Goal: Check status: Check status

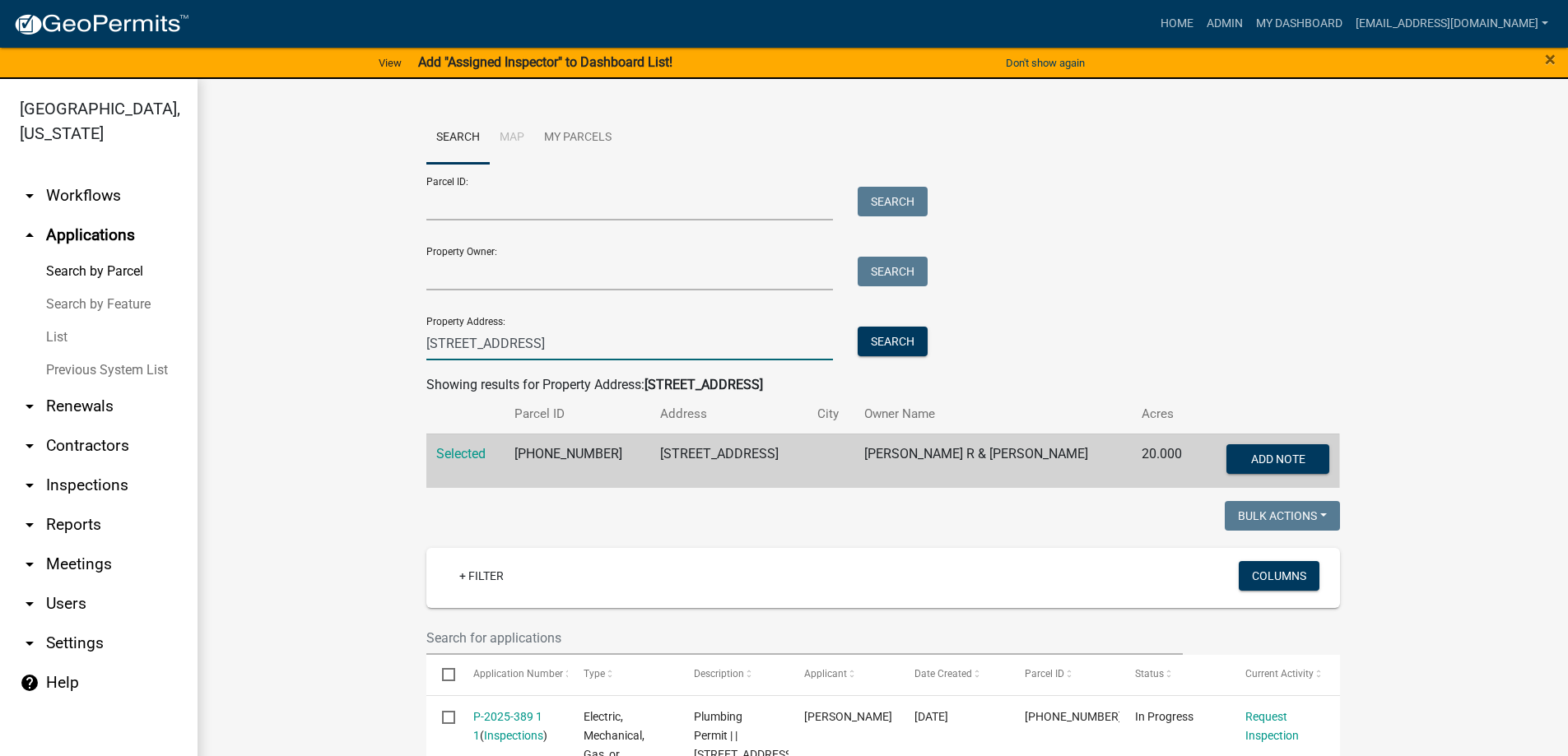
click at [487, 342] on input "[STREET_ADDRESS]" at bounding box center [631, 343] width 408 height 34
type input "1"
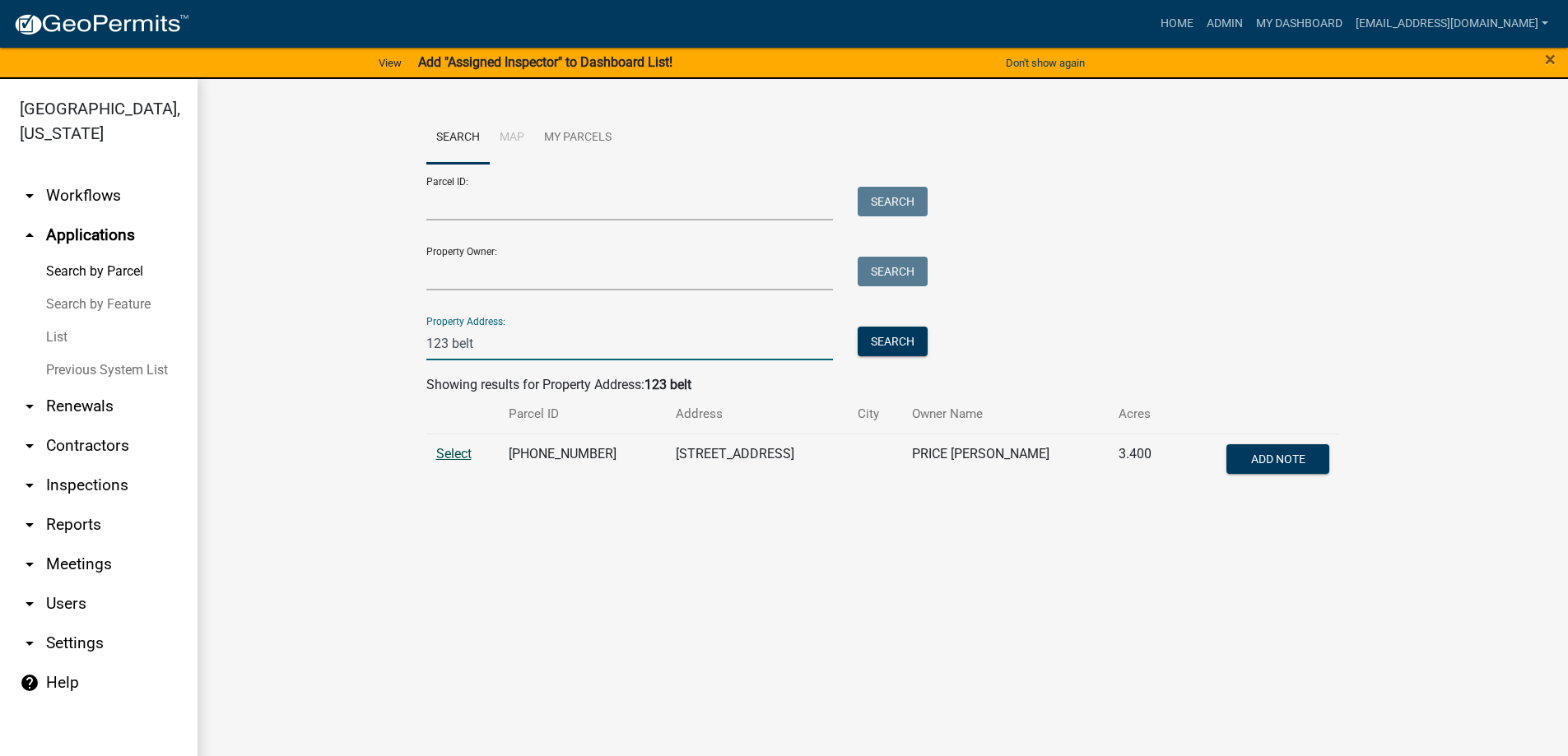
type input "123 belt"
click at [461, 452] on span "Select" at bounding box center [453, 453] width 35 height 15
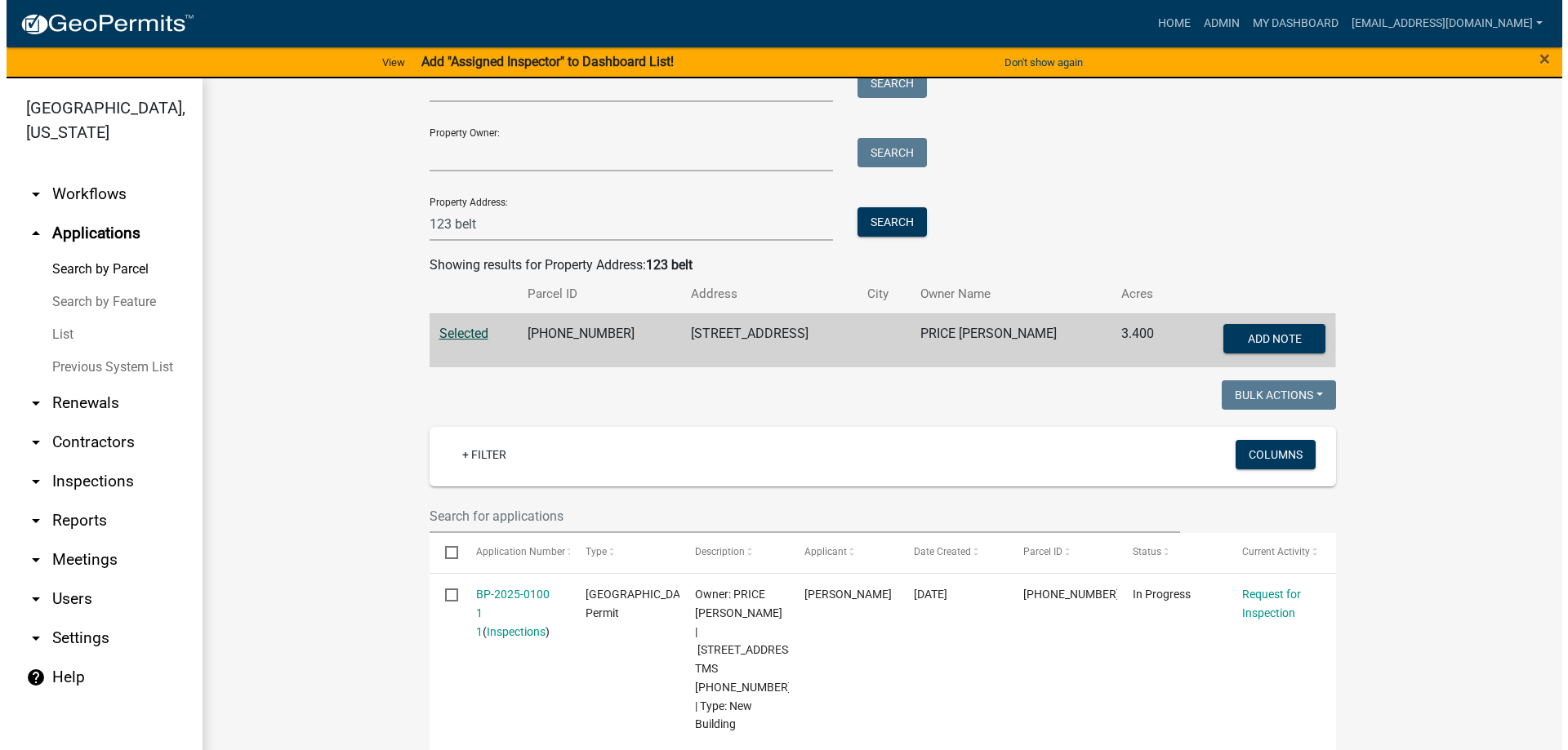
scroll to position [408, 0]
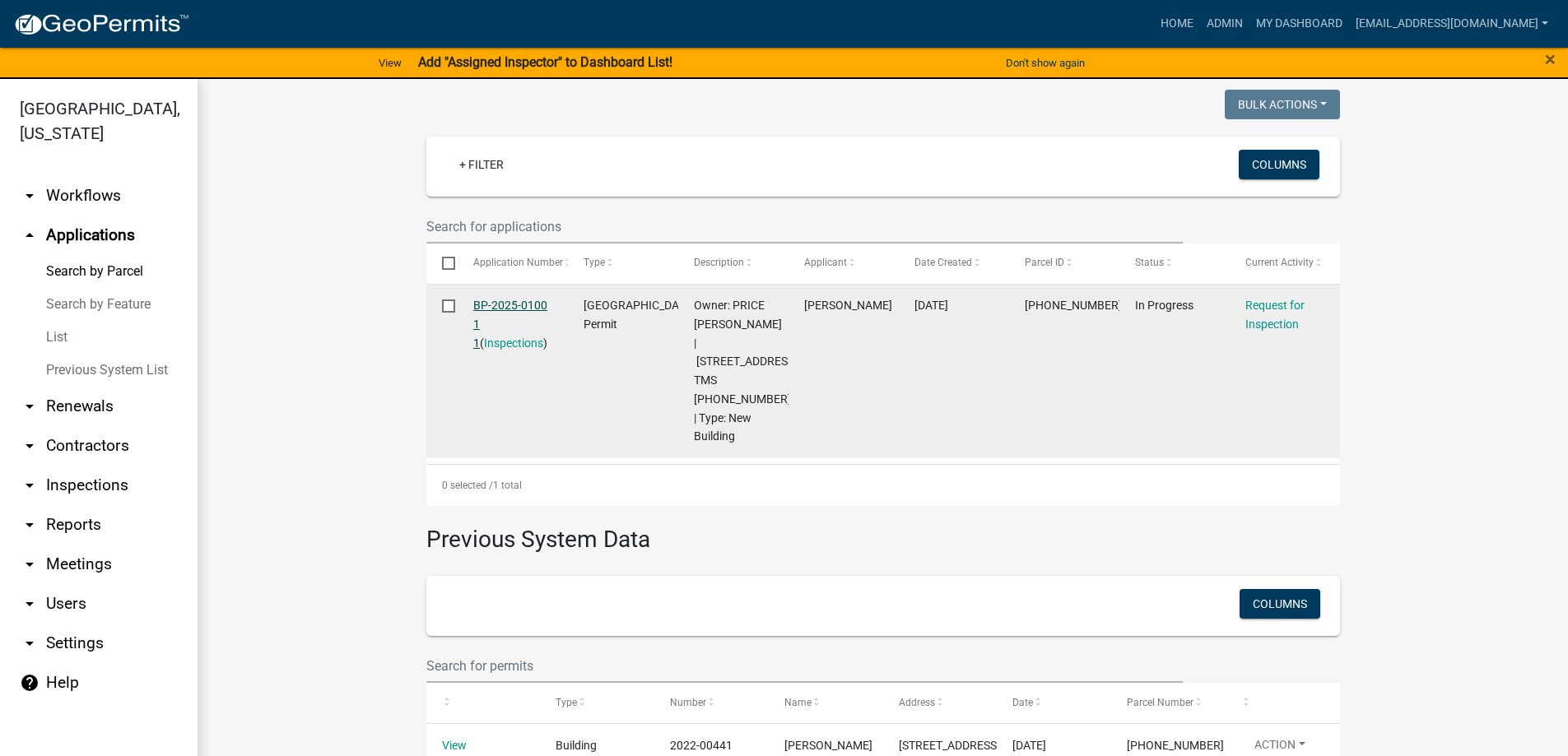
click at [496, 300] on link "BP-2025-0100 1 1" at bounding box center [510, 324] width 74 height 51
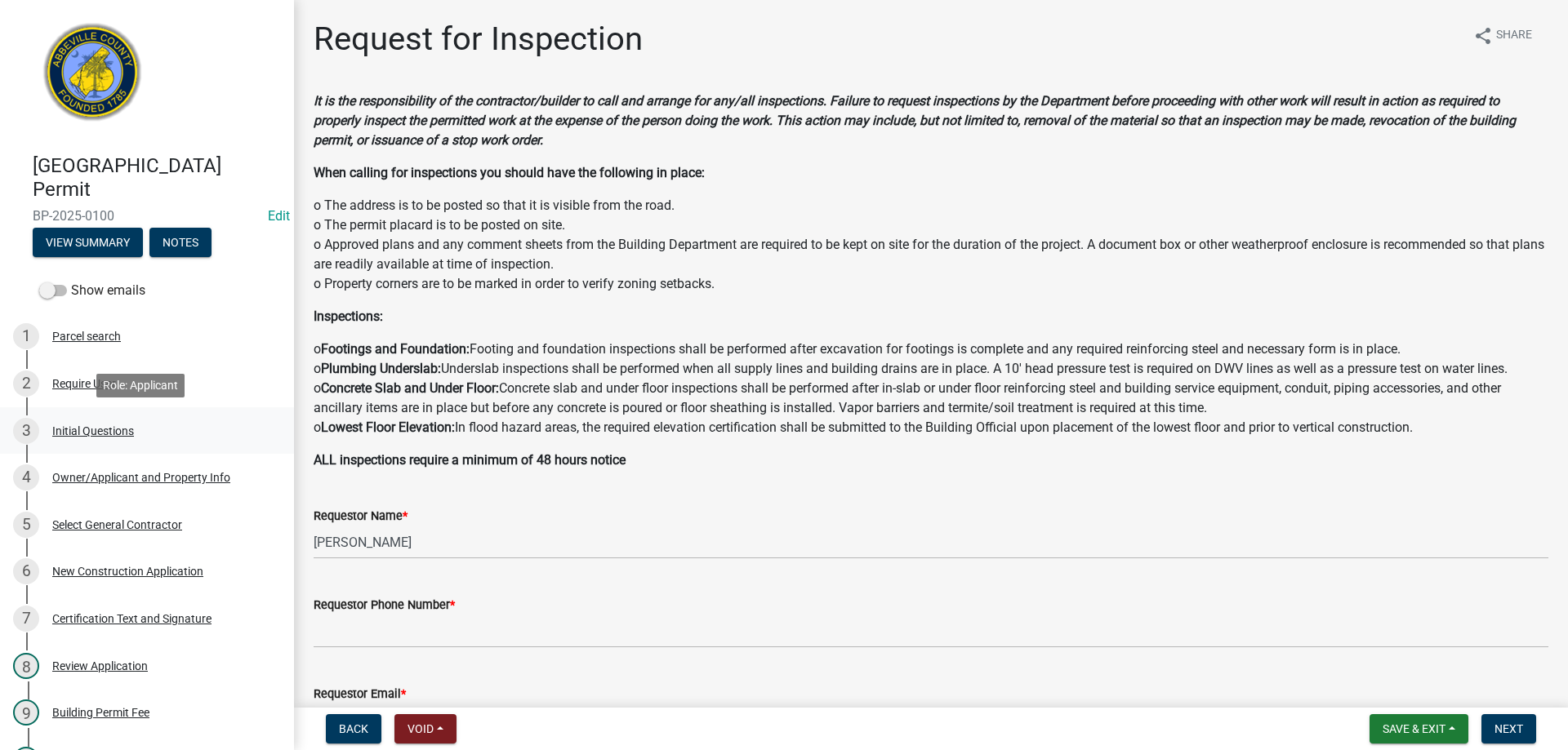
click at [88, 430] on div "Initial Questions" at bounding box center [93, 431] width 81 height 12
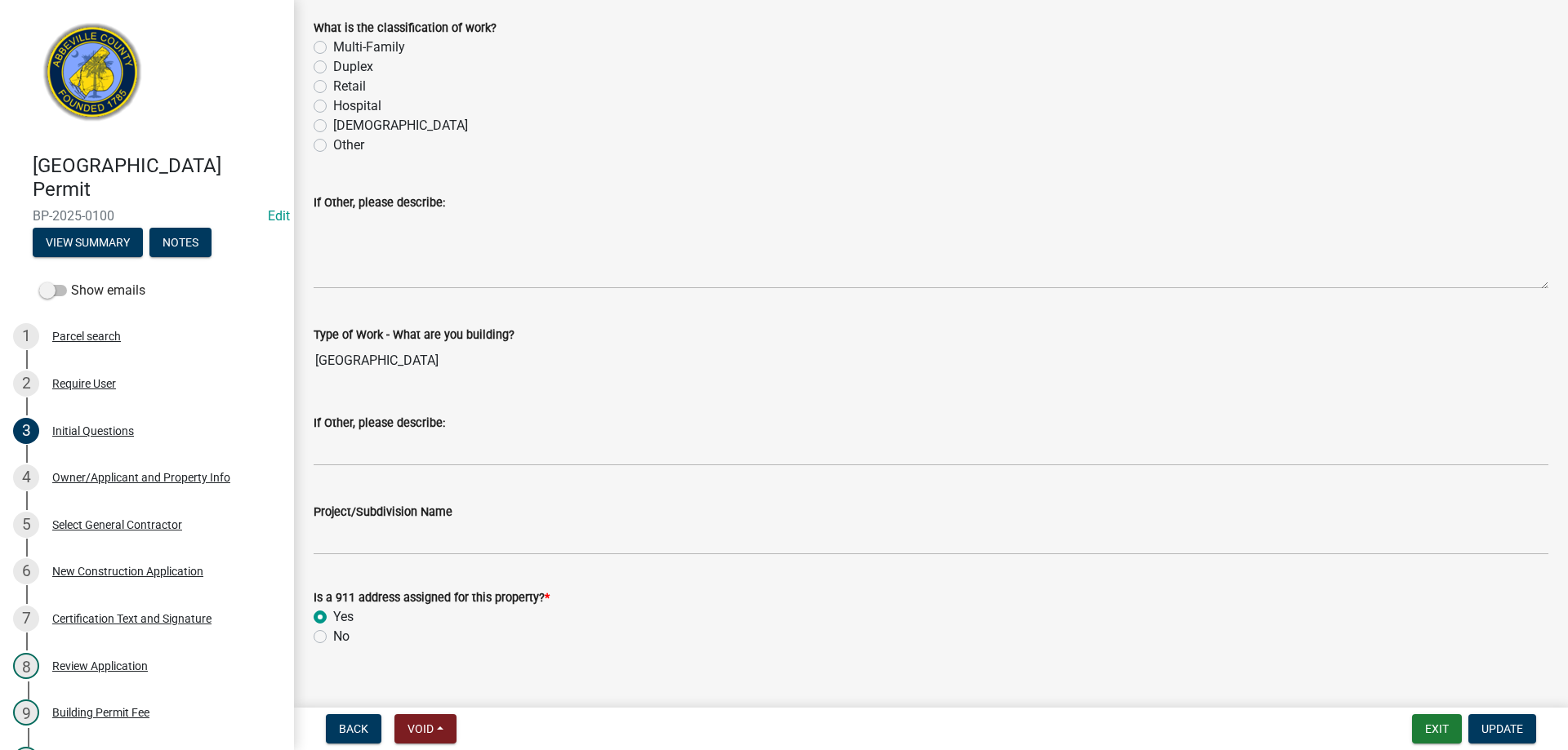
scroll to position [508, 0]
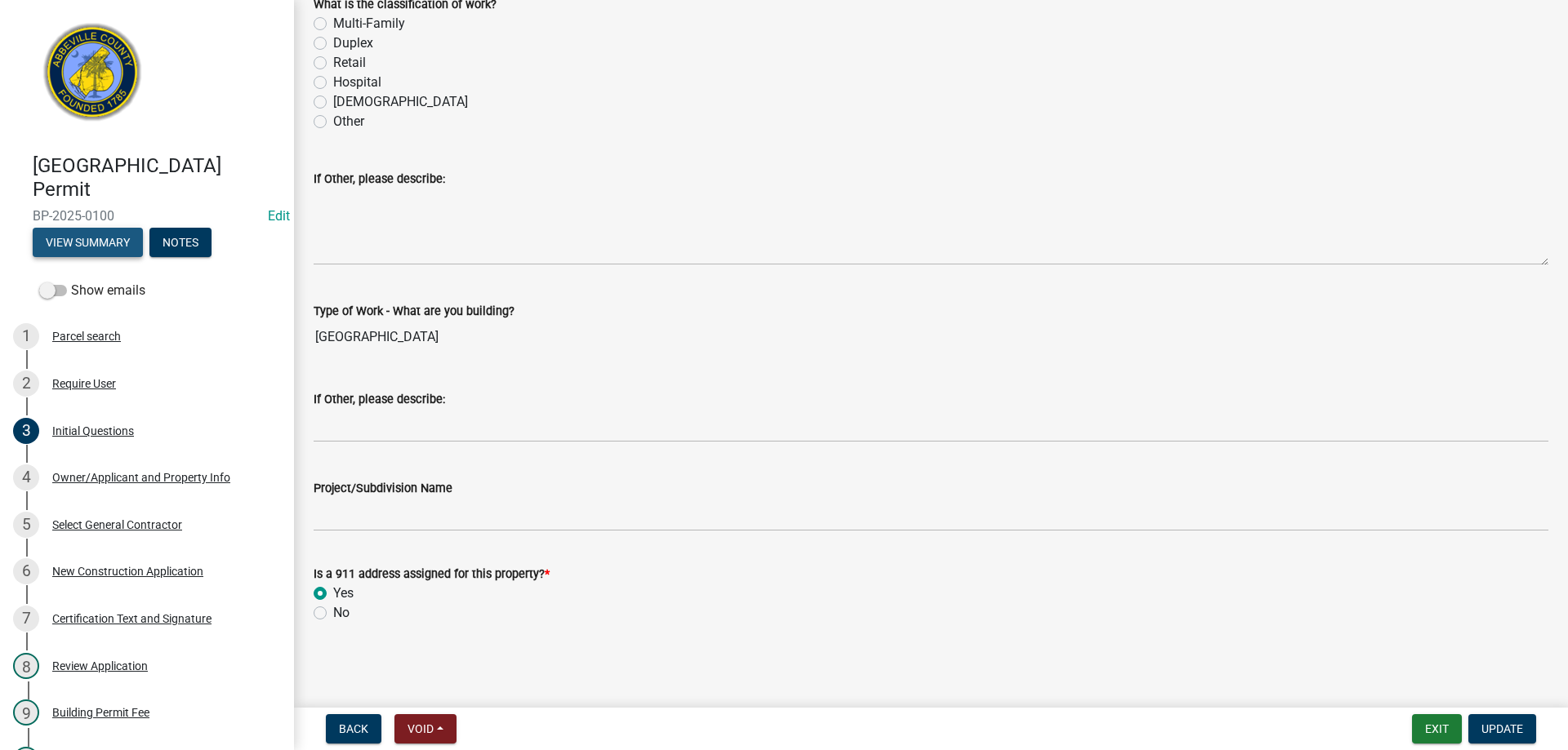
click at [104, 243] on button "View Summary" at bounding box center [88, 242] width 110 height 30
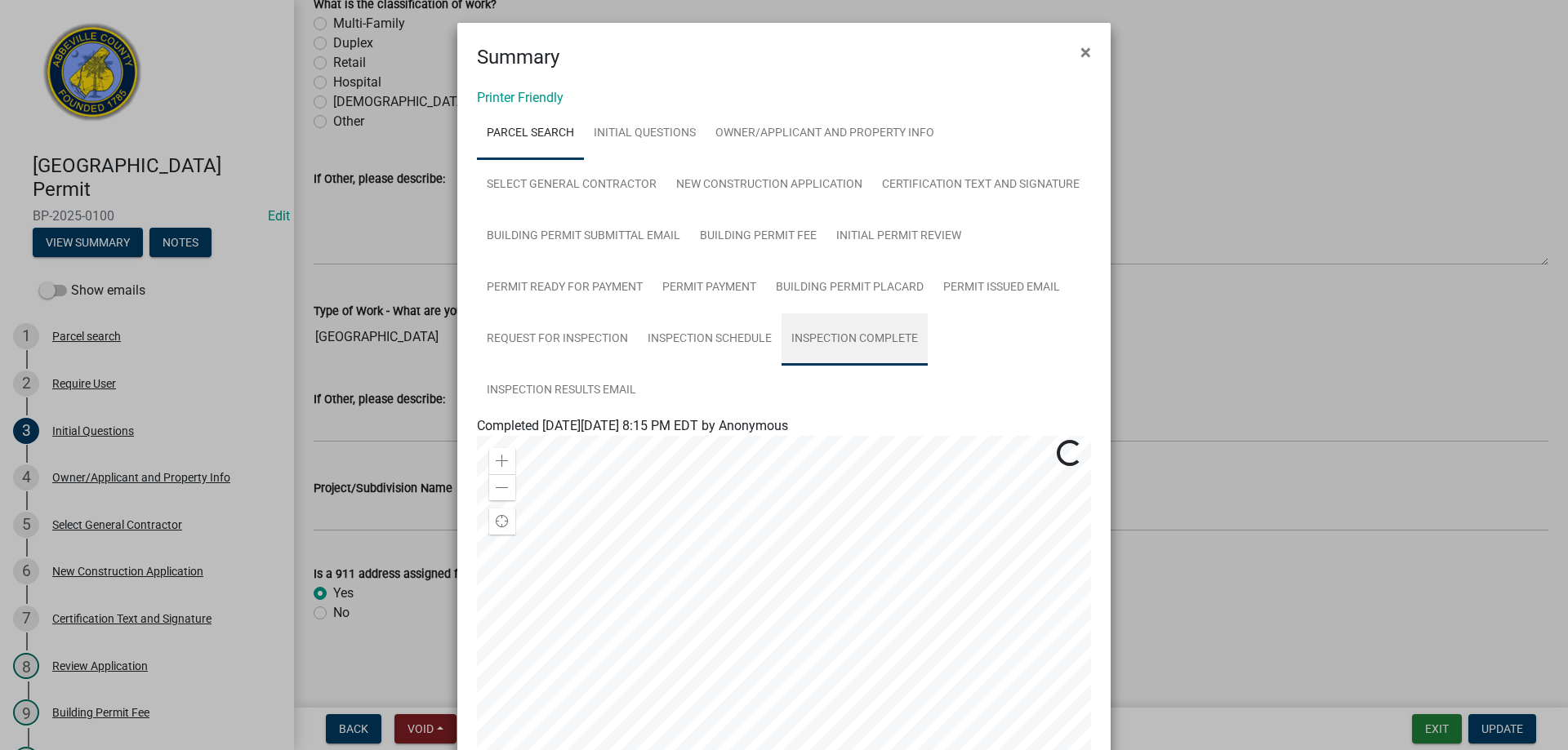
click at [838, 338] on link "Inspection Complete" at bounding box center [855, 339] width 146 height 52
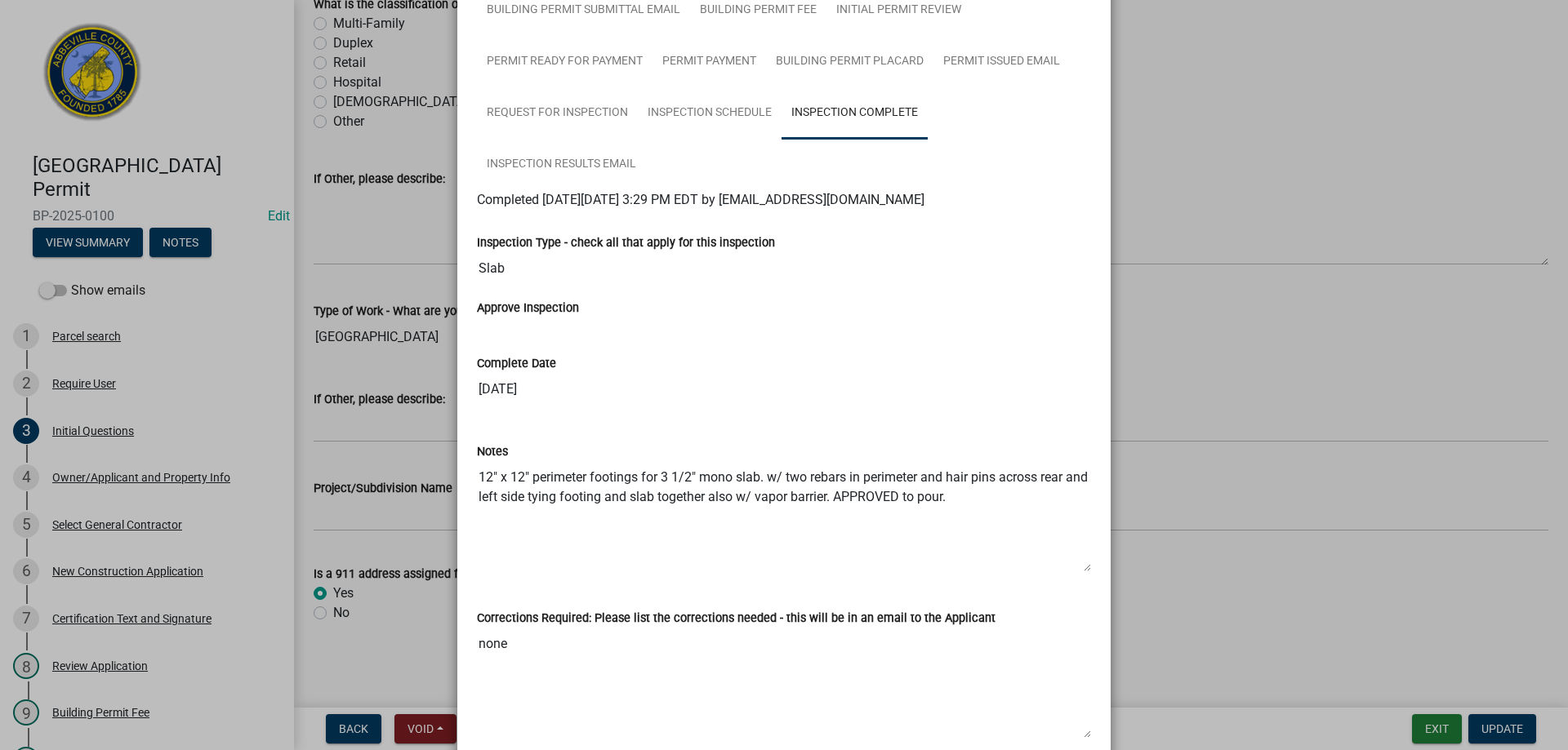
scroll to position [0, 0]
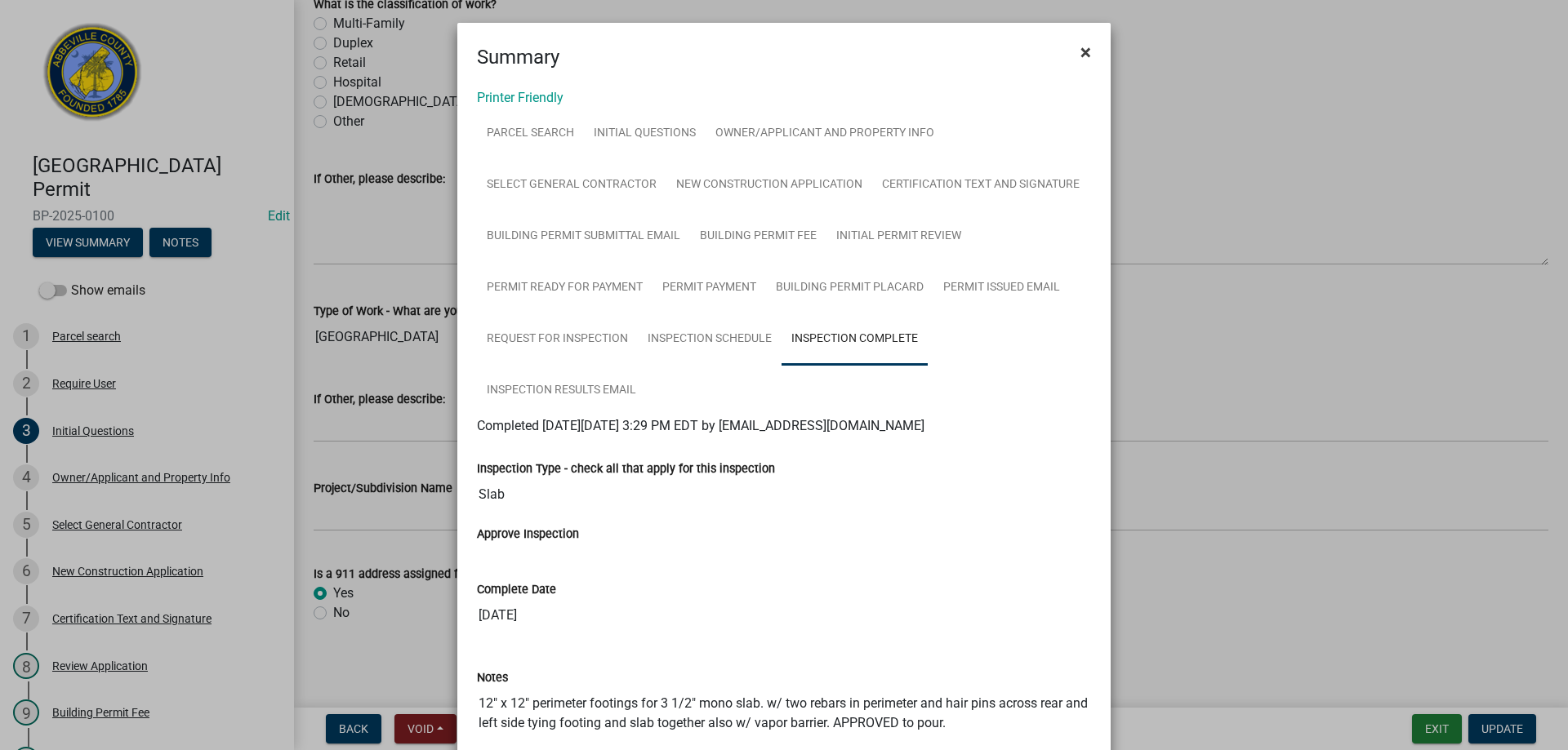
click at [1081, 50] on span "×" at bounding box center [1086, 51] width 11 height 23
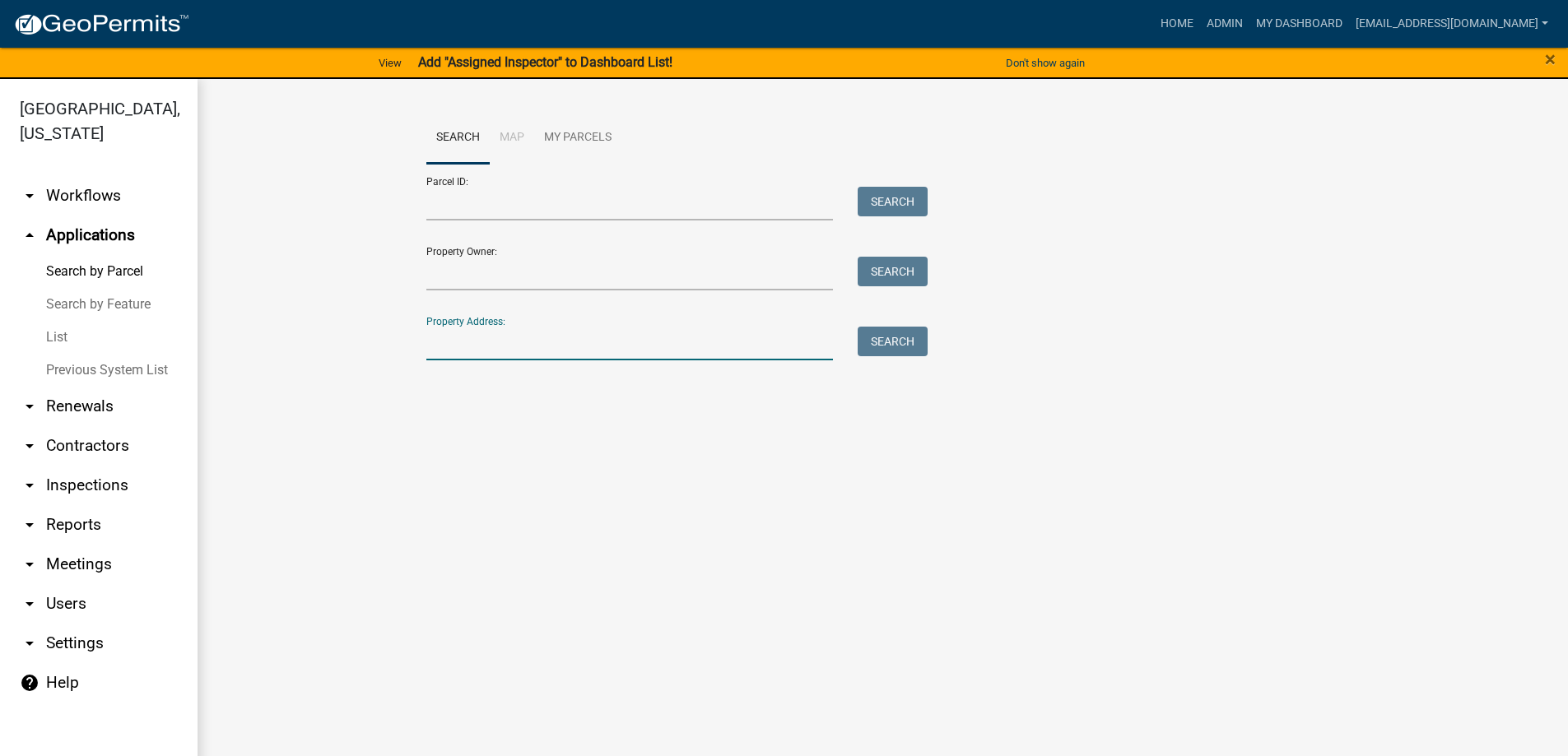
click at [482, 343] on input "Property Address:" at bounding box center [631, 343] width 408 height 34
click at [56, 338] on link "List" at bounding box center [98, 338] width 197 height 33
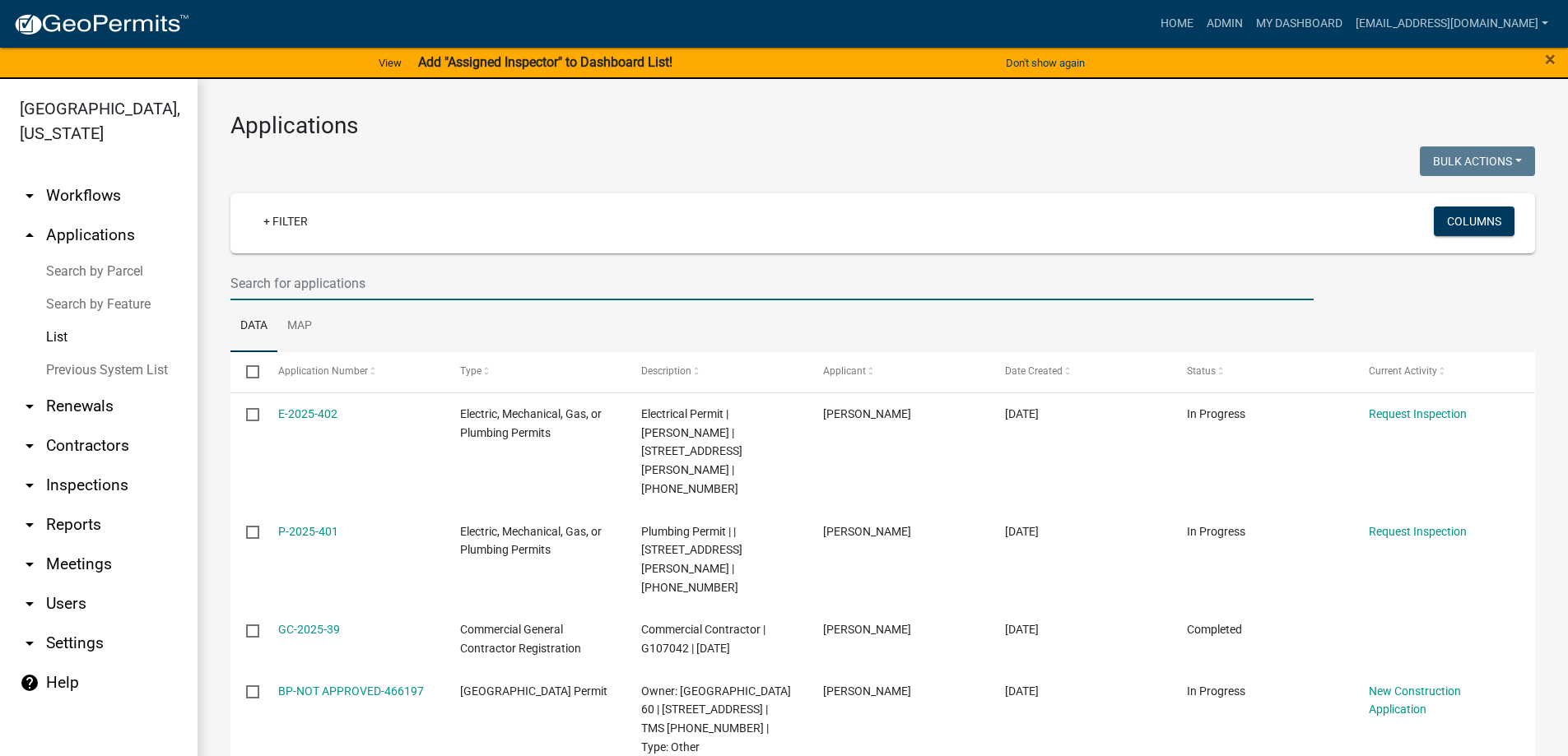
click at [318, 282] on input "text" at bounding box center [772, 283] width 1083 height 34
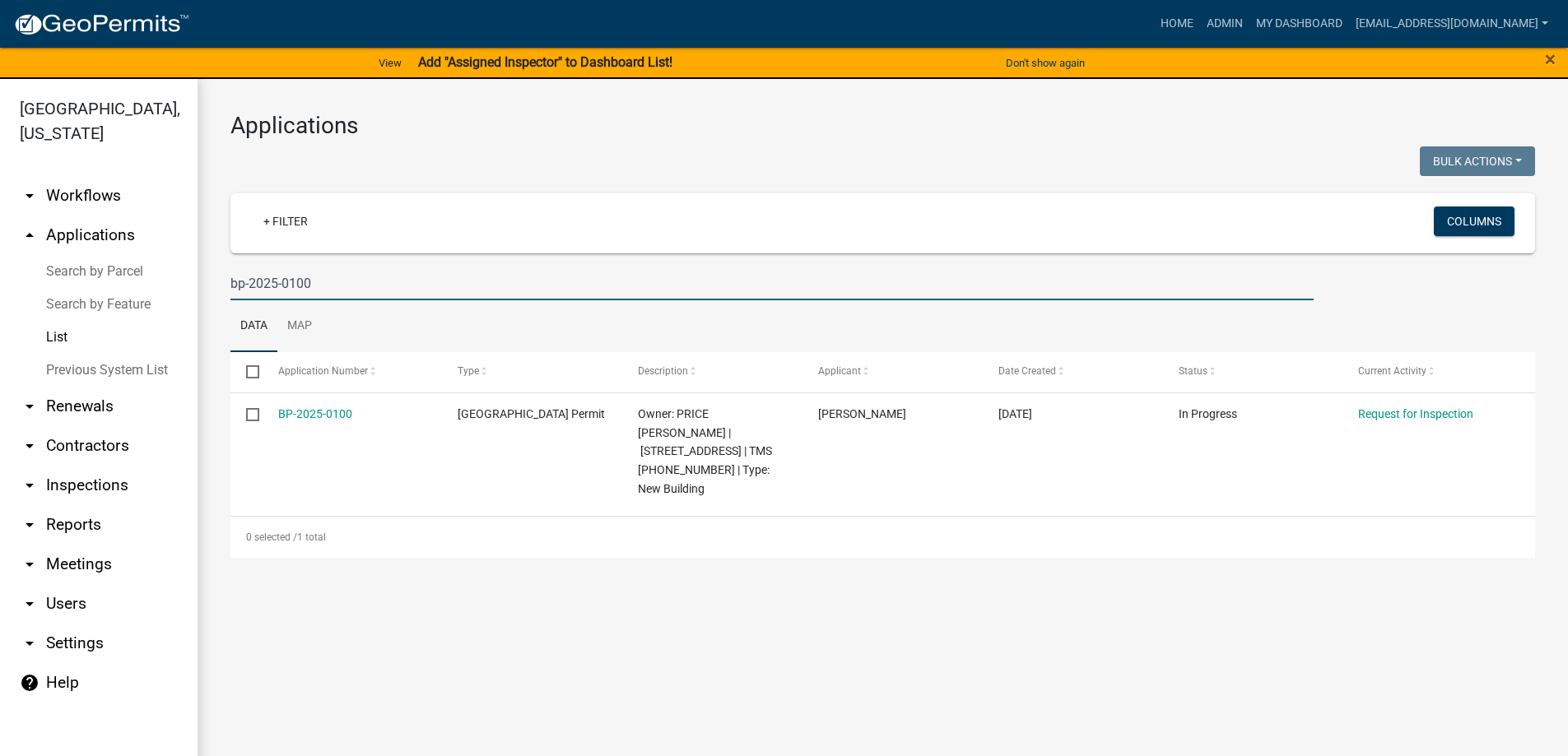
type input "bp-2025-0100"
